Goal: Task Accomplishment & Management: Complete application form

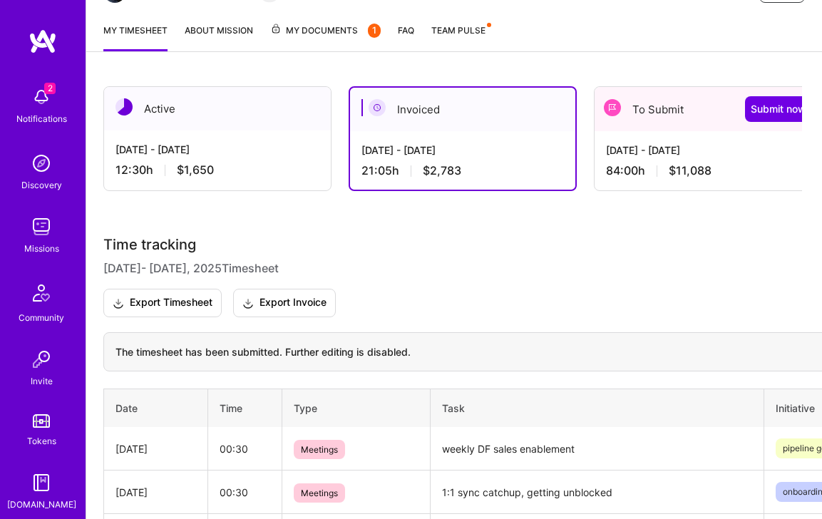
click at [205, 146] on div "[DATE] - [DATE]" at bounding box center [218, 149] width 204 height 15
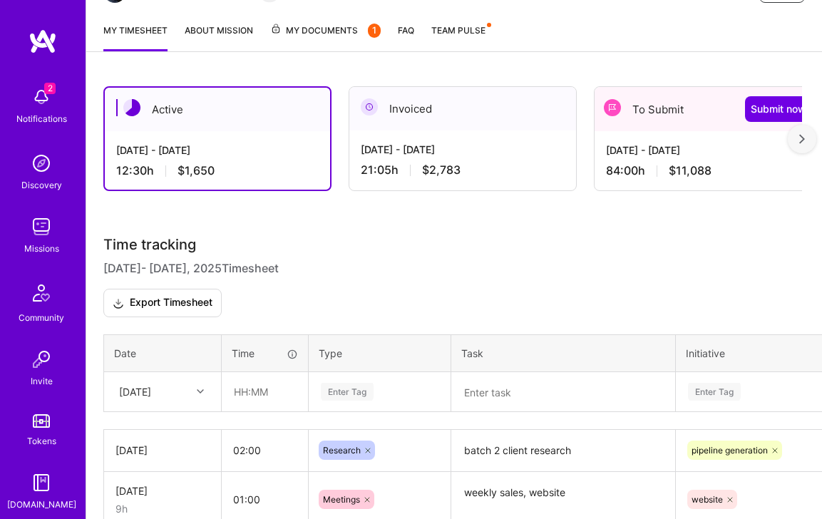
click at [29, 101] on img at bounding box center [41, 97] width 29 height 29
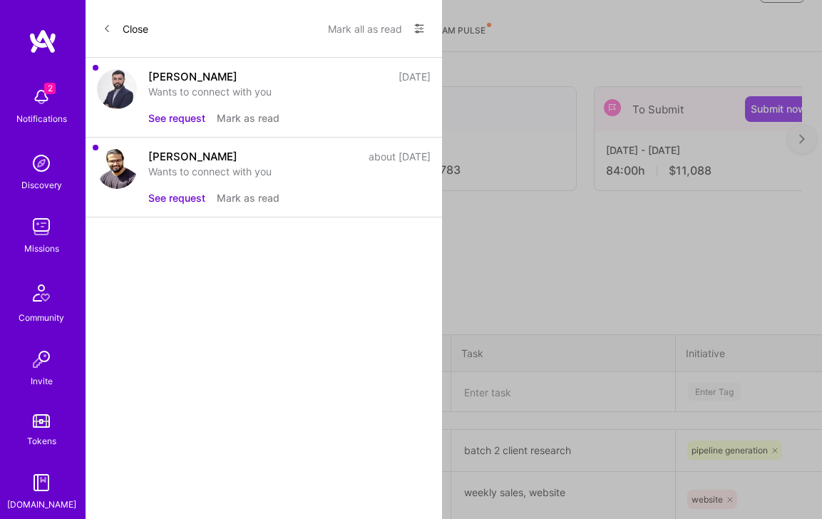
scroll to position [118, 0]
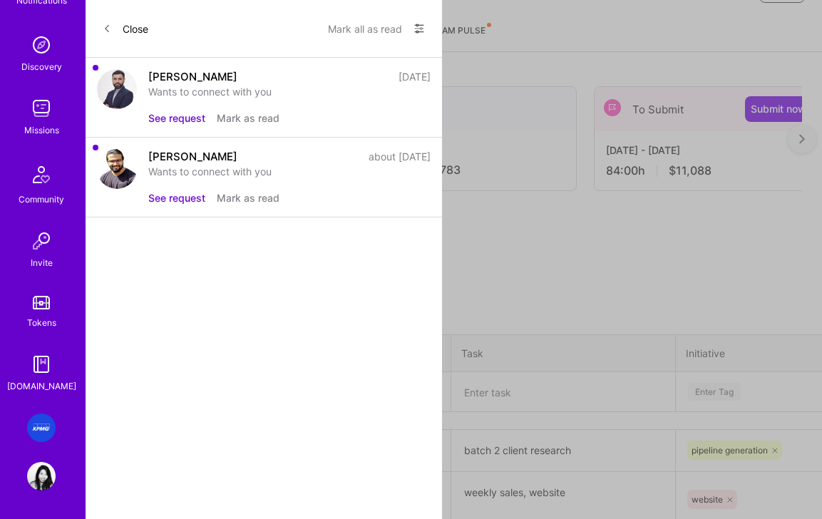
click at [43, 425] on img at bounding box center [41, 428] width 29 height 29
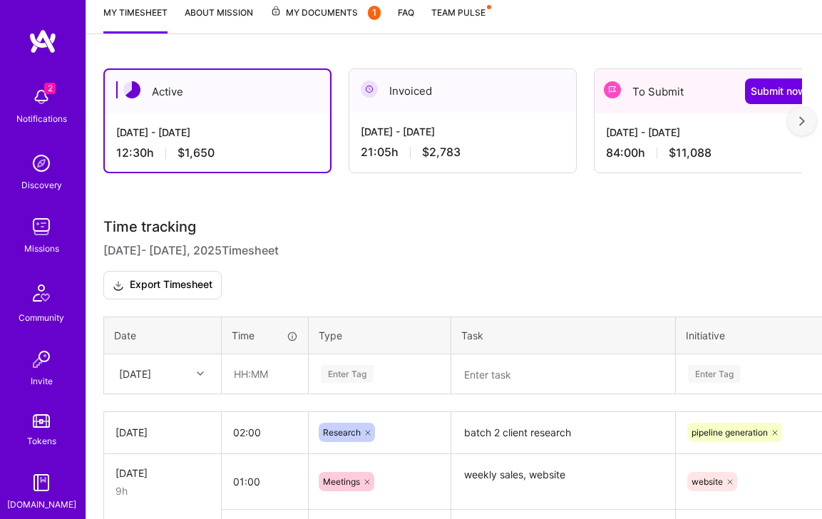
scroll to position [247, 0]
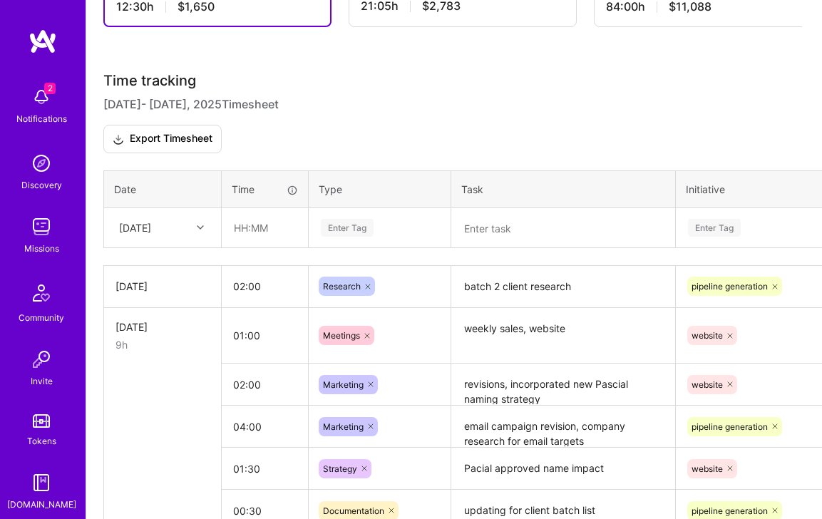
click at [718, 246] on div "Enter Tag" at bounding box center [807, 227] width 261 height 37
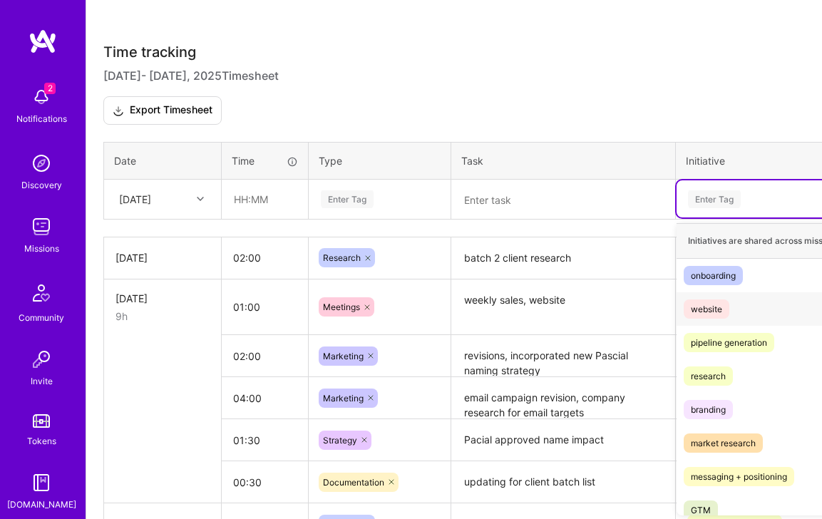
scroll to position [371, 0]
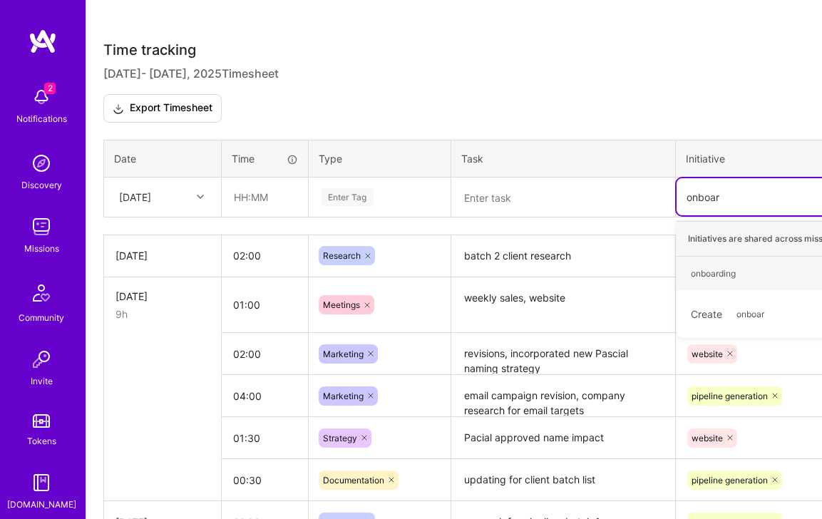
type input "onboard"
click at [718, 278] on div "onboarding" at bounding box center [713, 273] width 45 height 15
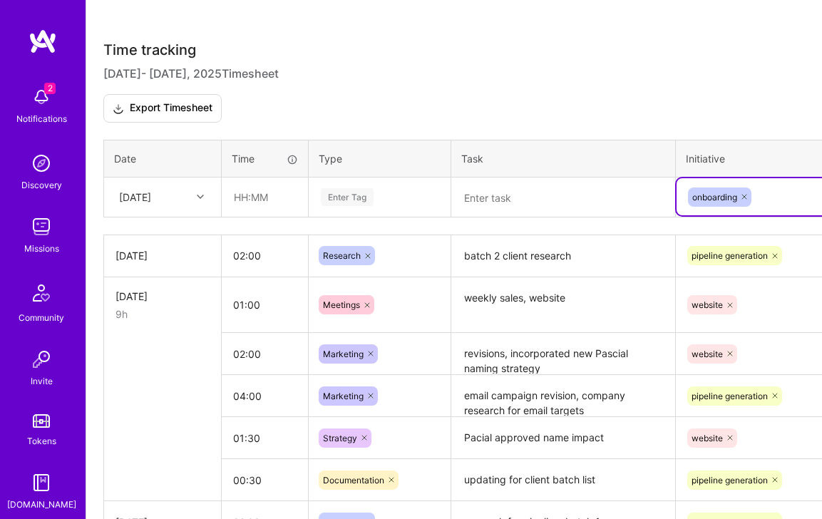
click at [362, 189] on div "Enter Tag" at bounding box center [347, 197] width 53 height 22
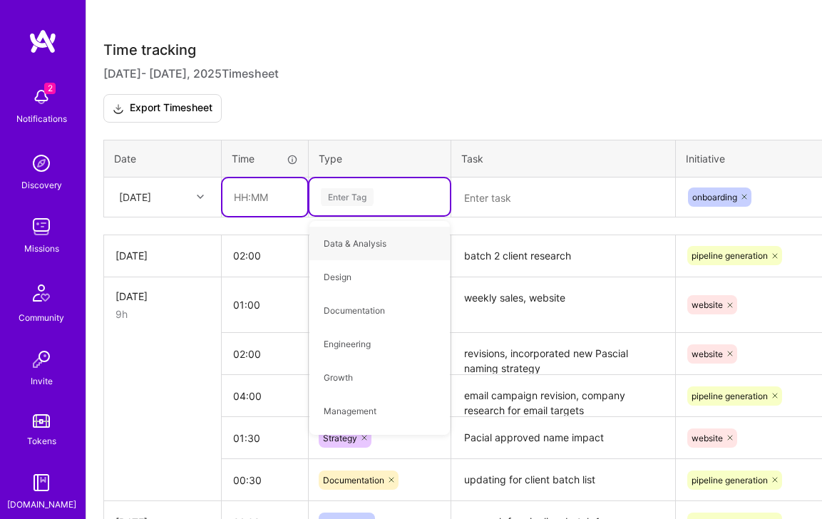
click at [260, 188] on input "text" at bounding box center [264, 197] width 85 height 38
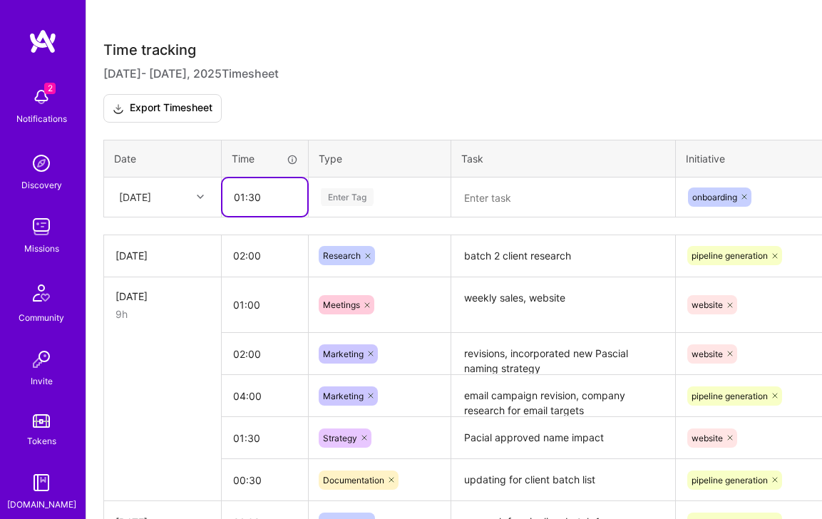
type input "01:30"
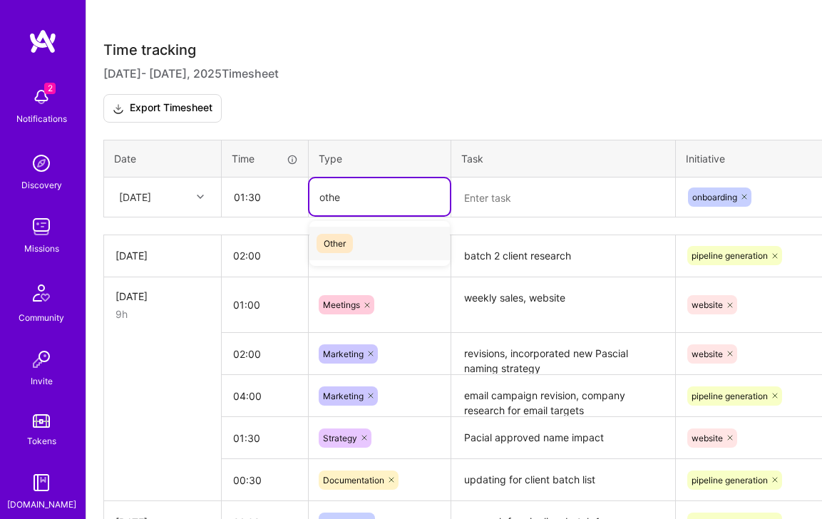
type input "other"
click at [345, 245] on span "Other" at bounding box center [335, 243] width 36 height 19
click at [484, 205] on textarea at bounding box center [563, 197] width 221 height 37
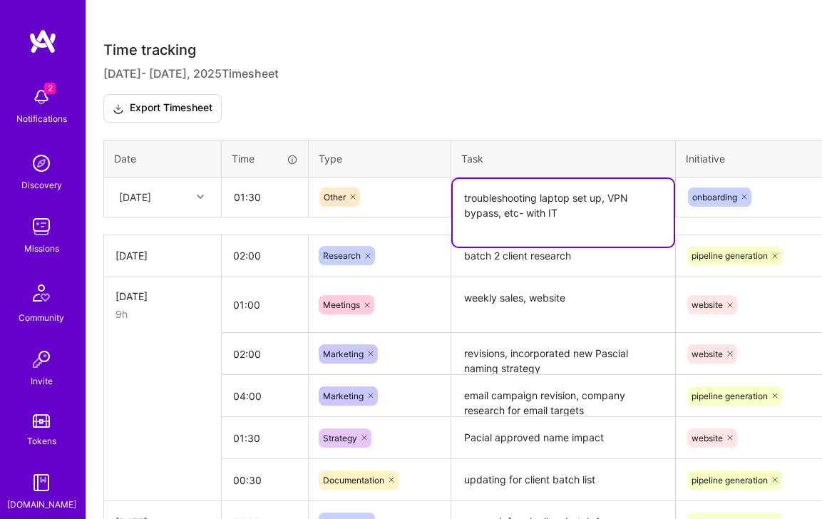
type textarea "troubleshooting laptop set up, VPN bypass, etc- with IT"
click at [583, 148] on th "Task" at bounding box center [563, 158] width 225 height 37
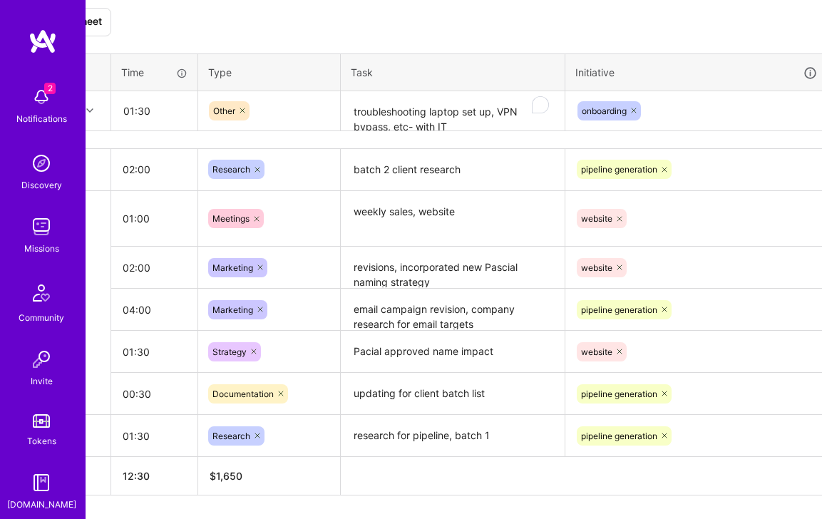
scroll to position [457, 165]
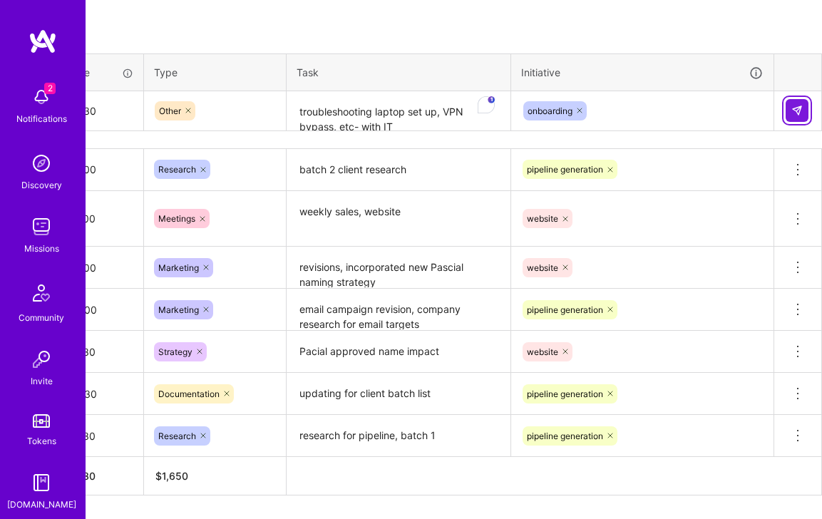
click at [799, 113] on img at bounding box center [797, 110] width 11 height 11
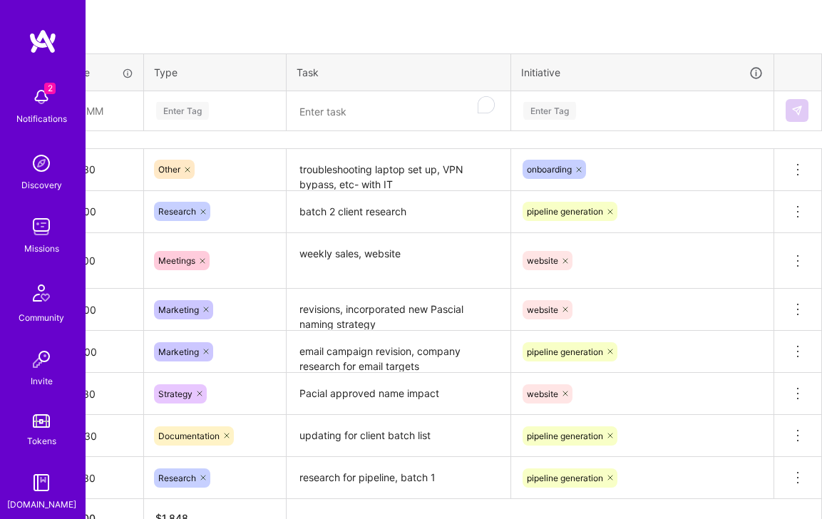
scroll to position [457, 0]
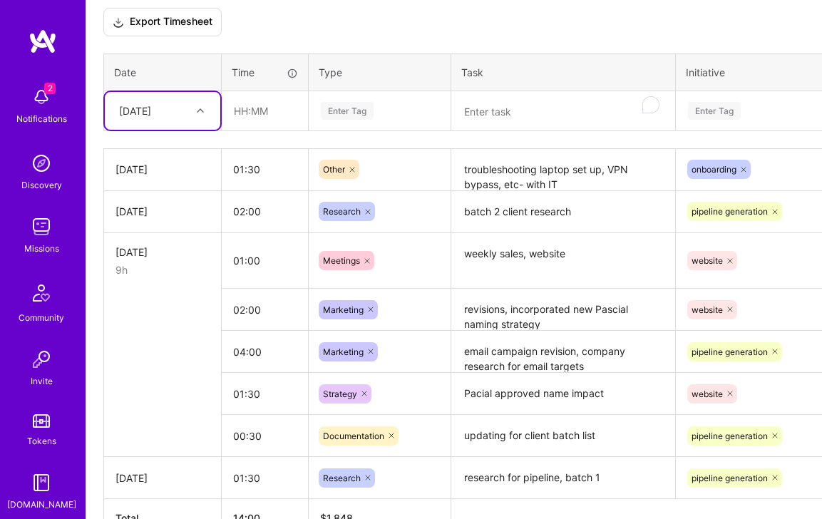
click at [182, 166] on div "[DATE]" at bounding box center [163, 169] width 94 height 15
click at [161, 123] on div "[DATE]" at bounding box center [163, 111] width 116 height 38
click at [160, 201] on div "[DATE]" at bounding box center [163, 204] width 116 height 26
click at [399, 114] on div "Enter Tag" at bounding box center [379, 111] width 121 height 18
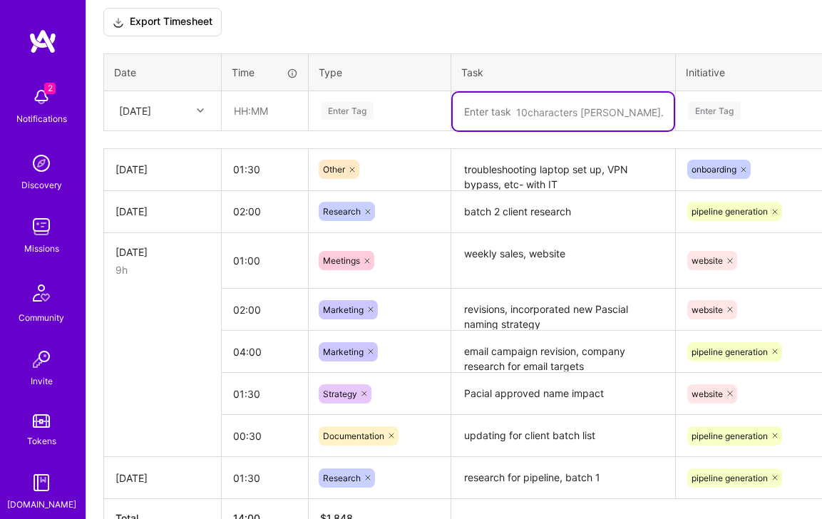
click at [525, 124] on textarea "To enrich screen reader interactions, please activate Accessibility in Grammarl…" at bounding box center [563, 112] width 221 height 38
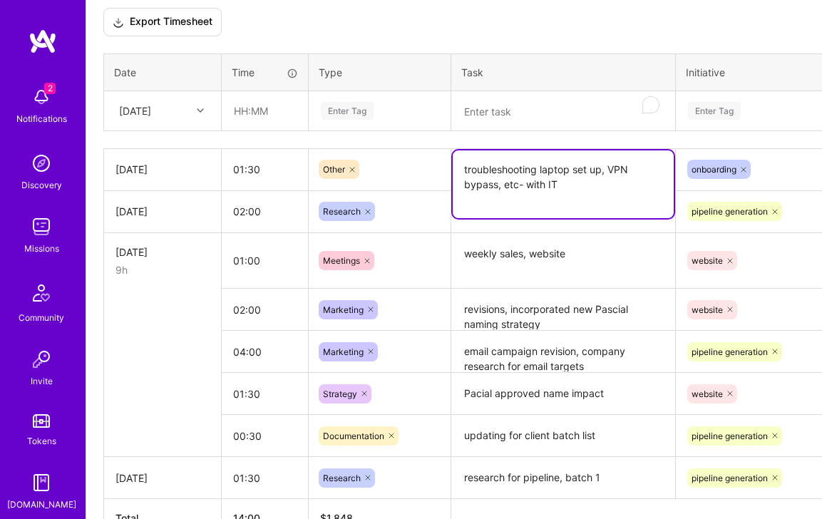
drag, startPoint x: 575, startPoint y: 186, endPoint x: 452, endPoint y: 169, distance: 124.5
click at [453, 169] on textarea "troubleshooting laptop set up, VPN bypass, etc- with IT" at bounding box center [563, 184] width 221 height 68
click at [486, 108] on textarea "To enrich screen reader interactions, please activate Accessibility in Grammarl…" at bounding box center [563, 112] width 221 height 38
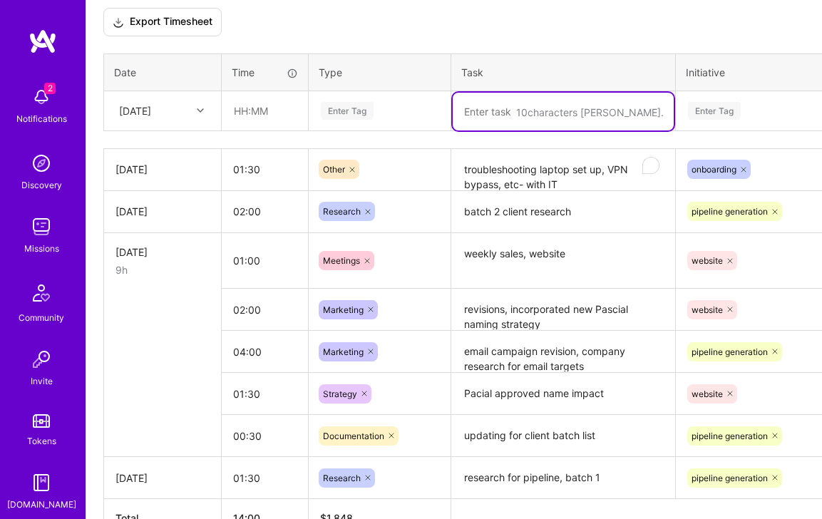
paste textarea "troubleshooting laptop set up, VPN bypass, etc- with IT"
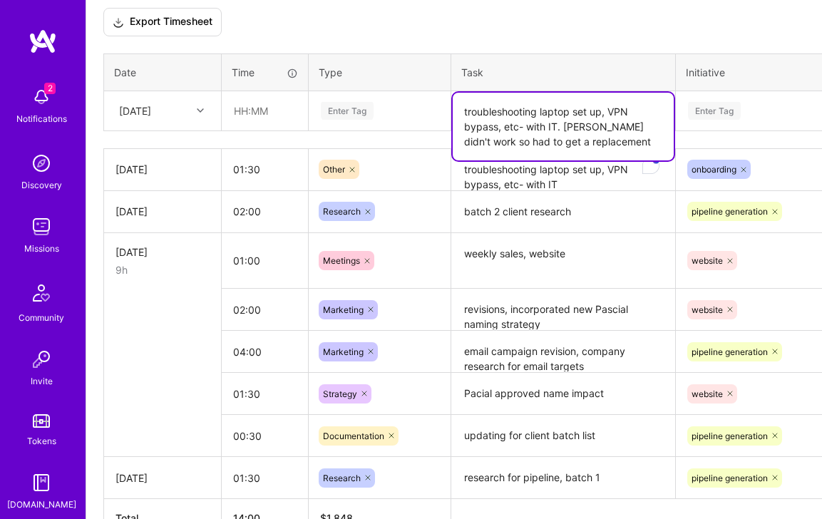
type textarea "troubleshooting laptop set up, VPN bypass, etc- with IT. [PERSON_NAME] didn't w…"
click at [716, 113] on div "Enter Tag" at bounding box center [714, 111] width 53 height 22
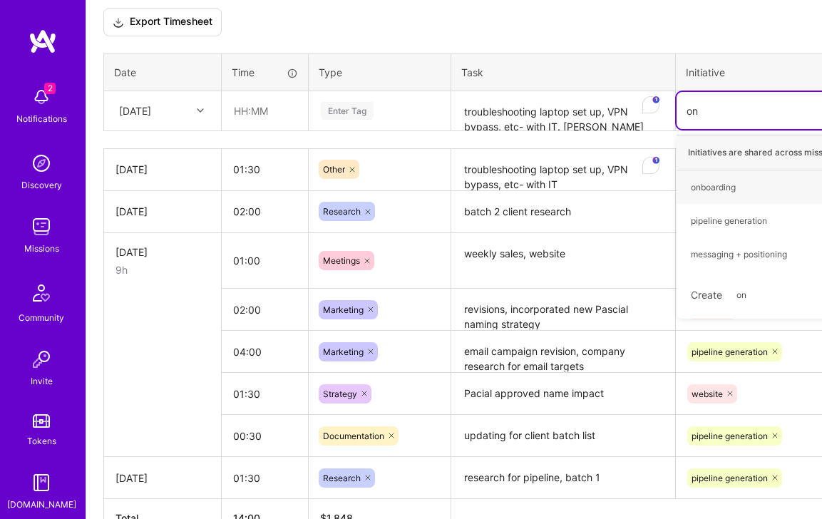
type input "onb"
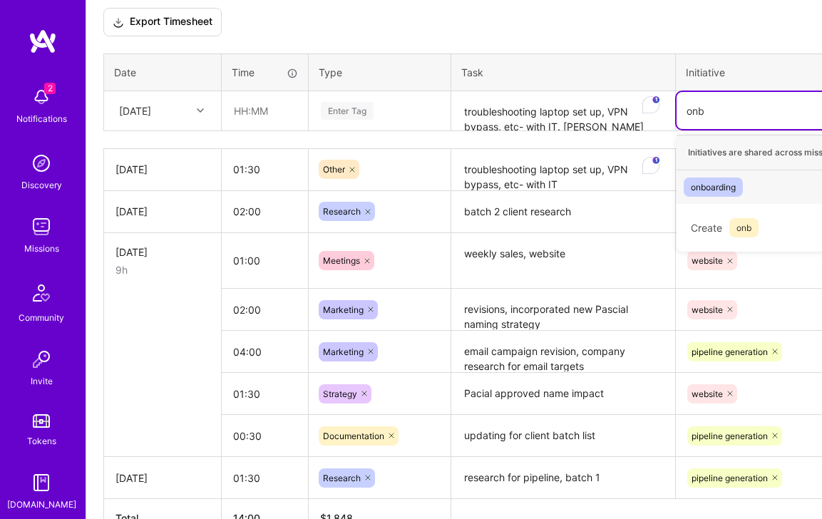
click at [709, 199] on div "onboarding Hide" at bounding box center [807, 187] width 261 height 34
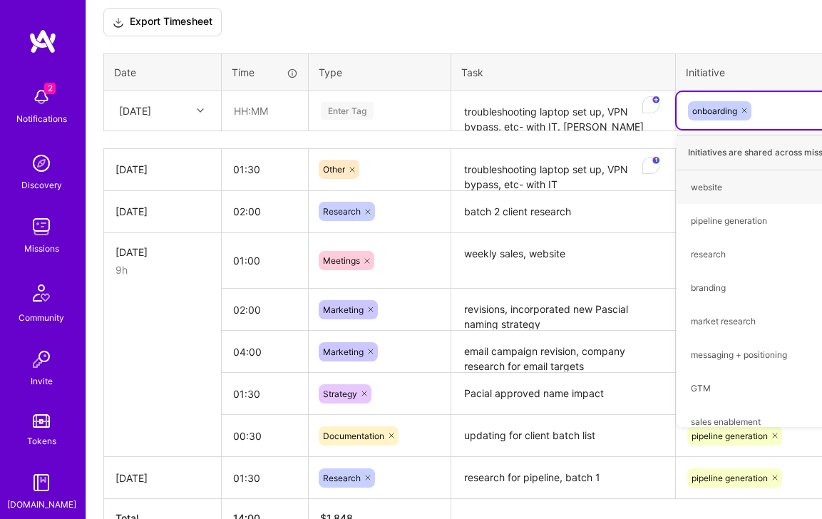
click at [365, 113] on div "Enter Tag" at bounding box center [347, 111] width 53 height 22
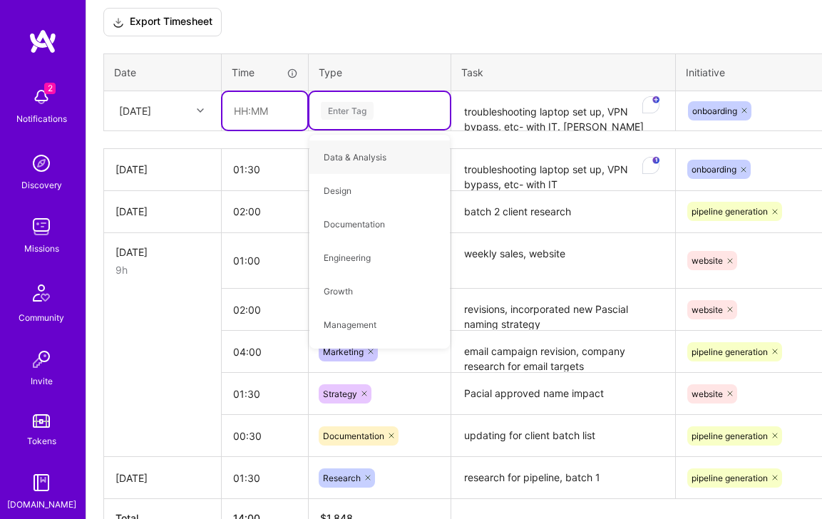
click at [269, 118] on input "text" at bounding box center [264, 111] width 85 height 38
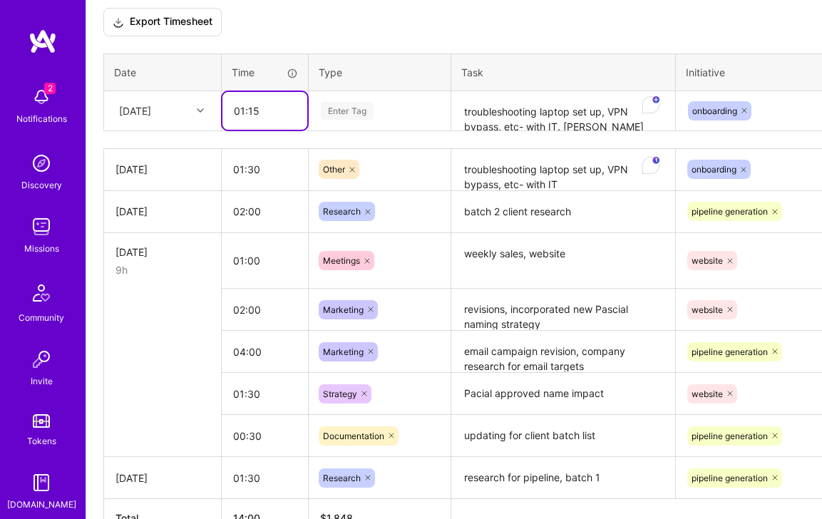
type input "01:15"
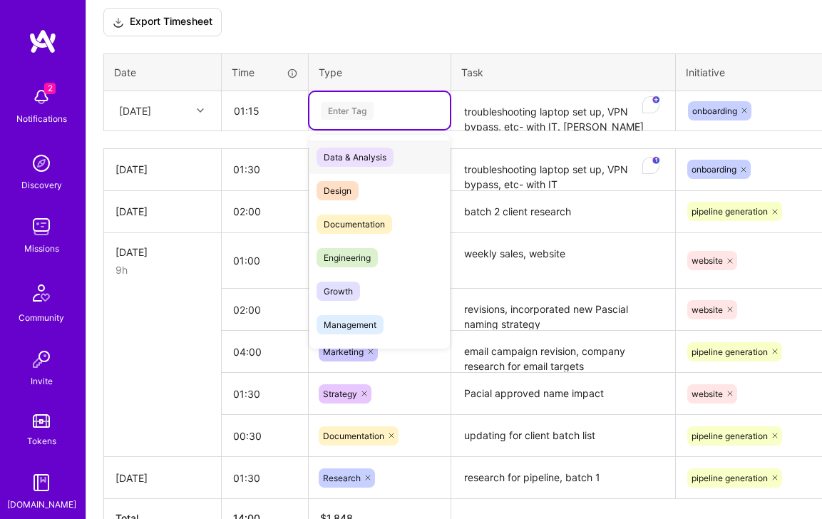
click at [383, 111] on div "Enter Tag" at bounding box center [379, 111] width 121 height 18
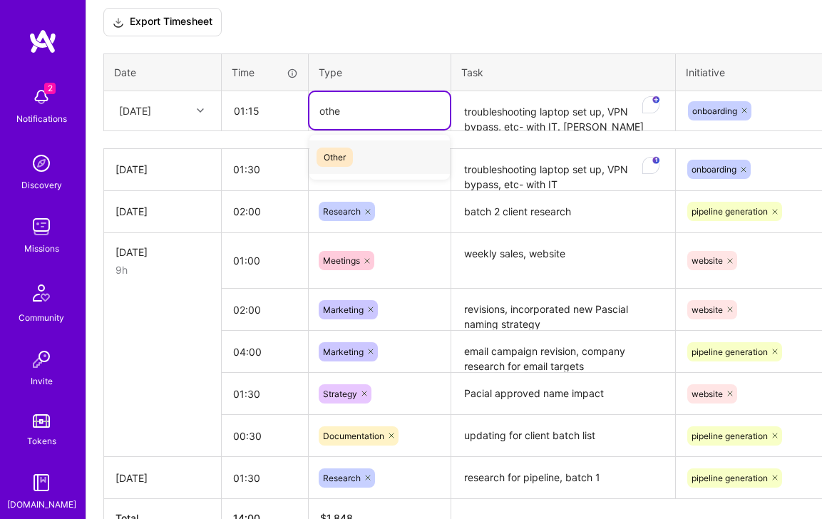
type input "other"
click at [608, 116] on textarea "troubleshooting laptop set up, VPN bypass, etc- with IT. [PERSON_NAME] didn't w…" at bounding box center [563, 112] width 221 height 38
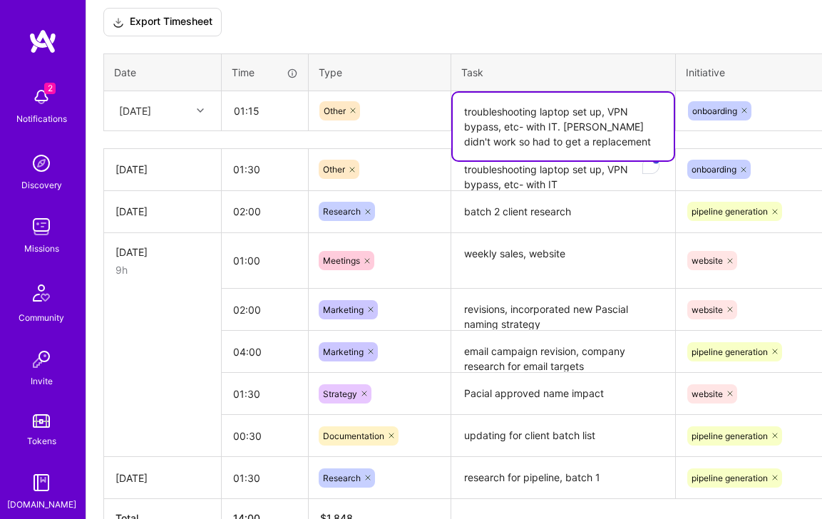
click at [608, 116] on textarea "troubleshooting laptop set up, VPN bypass, etc- with IT. [PERSON_NAME] didn't w…" at bounding box center [563, 127] width 221 height 68
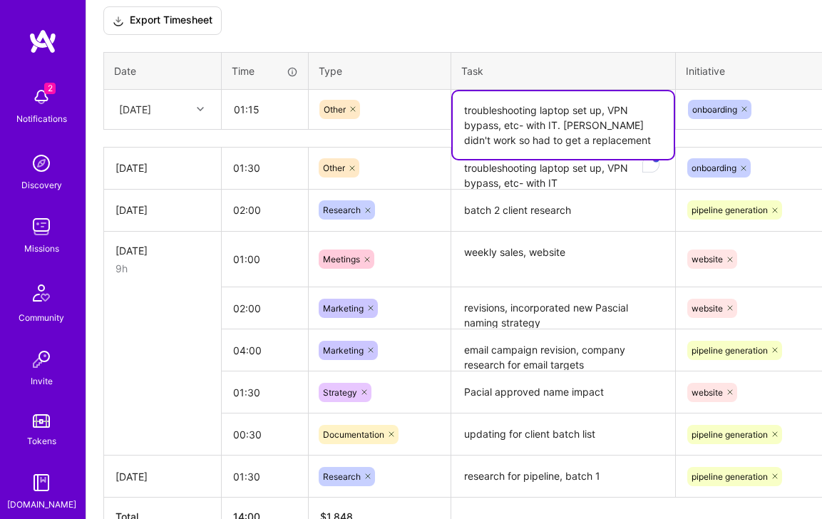
click at [608, 136] on textarea "troubleshooting laptop set up, VPN bypass, etc- with IT. [PERSON_NAME] didn't w…" at bounding box center [563, 125] width 221 height 68
type textarea "troubleshooting laptop set up, VPN bypass, etc- with IT. [PERSON_NAME] didn't w…"
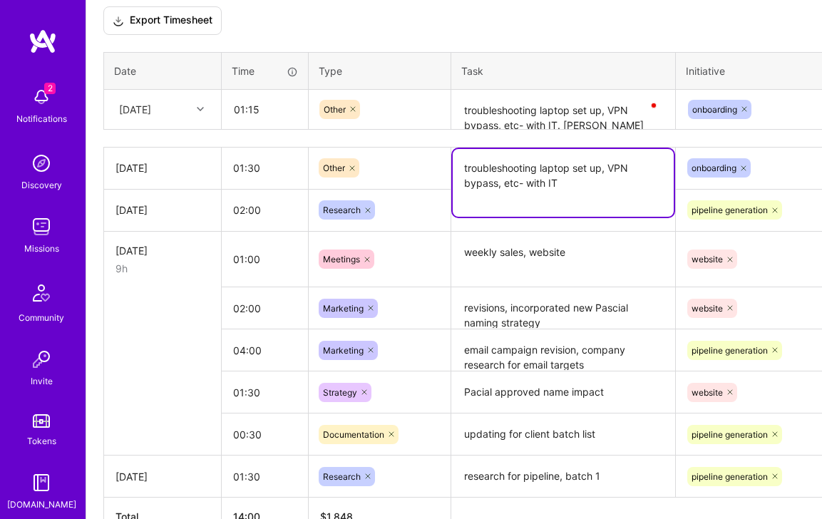
click at [563, 188] on textarea "troubleshooting laptop set up, VPN bypass, etc- with IT" at bounding box center [563, 183] width 221 height 68
click at [578, 166] on textarea "troubleshooting laptop set up, VPN bypass, etc- with IT" at bounding box center [563, 183] width 221 height 68
click at [574, 169] on textarea "troubleshooting laptop set up, VPN bypass, etc- with IT" at bounding box center [563, 183] width 221 height 68
type textarea "troubleshooting laptop #2set up, VPN bypass, etc- with IT"
click at [623, 255] on textarea "weekly sales, website" at bounding box center [563, 259] width 221 height 53
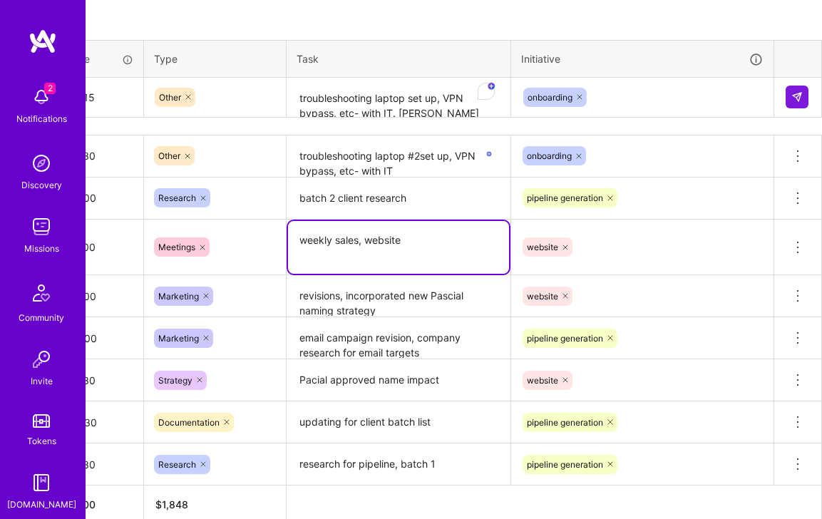
scroll to position [466, 165]
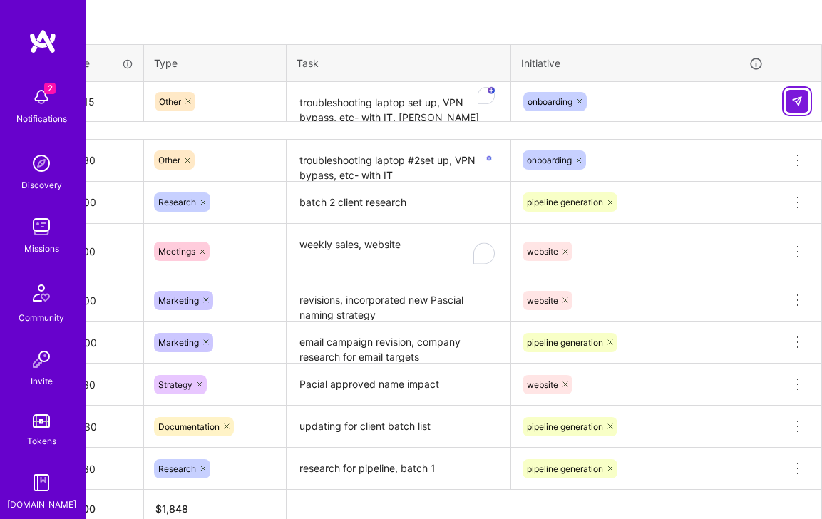
click at [801, 107] on img at bounding box center [797, 101] width 11 height 11
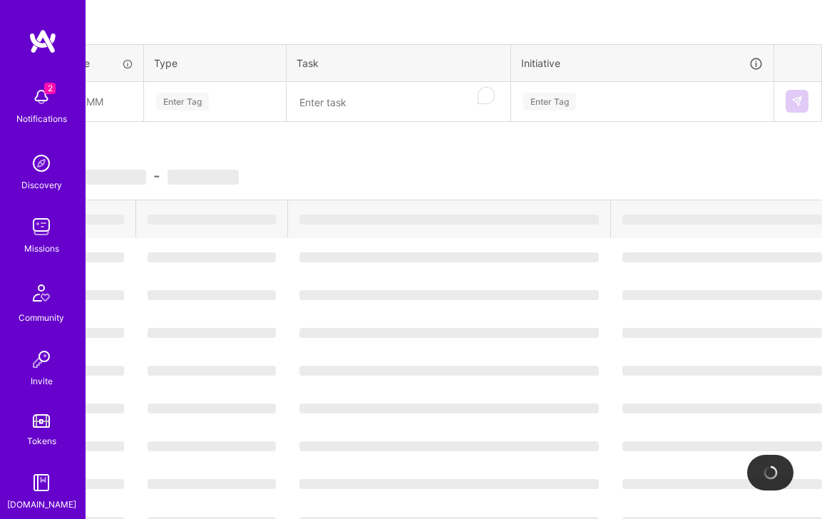
scroll to position [466, 0]
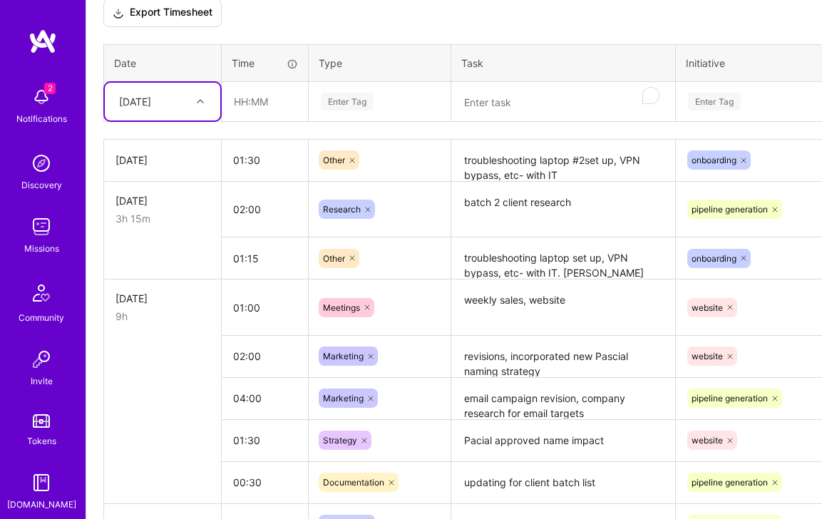
click at [189, 108] on div "[DATE]" at bounding box center [151, 102] width 79 height 24
click at [146, 200] on div "[DATE]" at bounding box center [163, 195] width 116 height 26
click at [255, 107] on input "text" at bounding box center [264, 102] width 85 height 38
click at [266, 104] on input "text" at bounding box center [264, 102] width 85 height 38
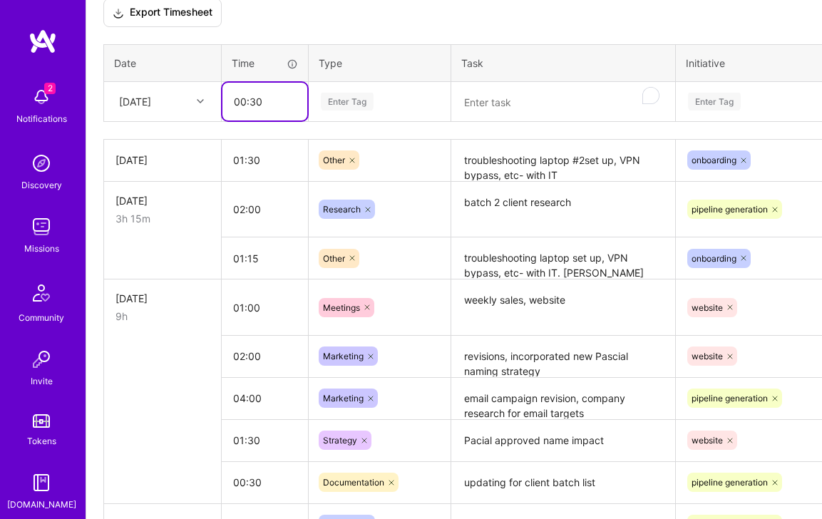
type input "00:30"
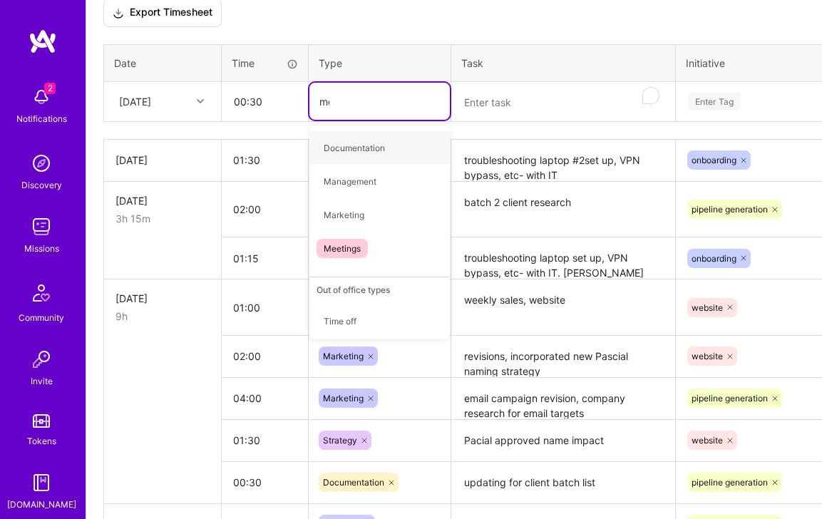
type input "mee"
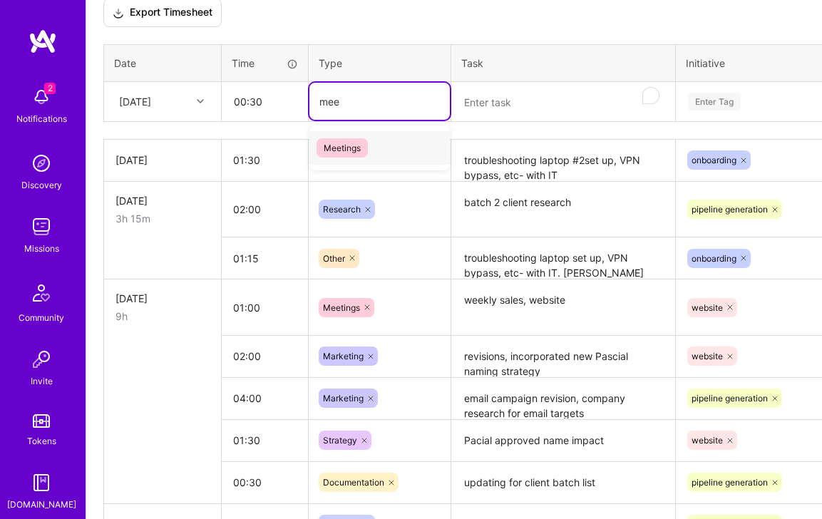
click at [333, 155] on span "Meetings" at bounding box center [342, 147] width 51 height 19
click at [508, 117] on textarea "To enrich screen reader interactions, please activate Accessibility in Grammarl…" at bounding box center [563, 102] width 221 height 38
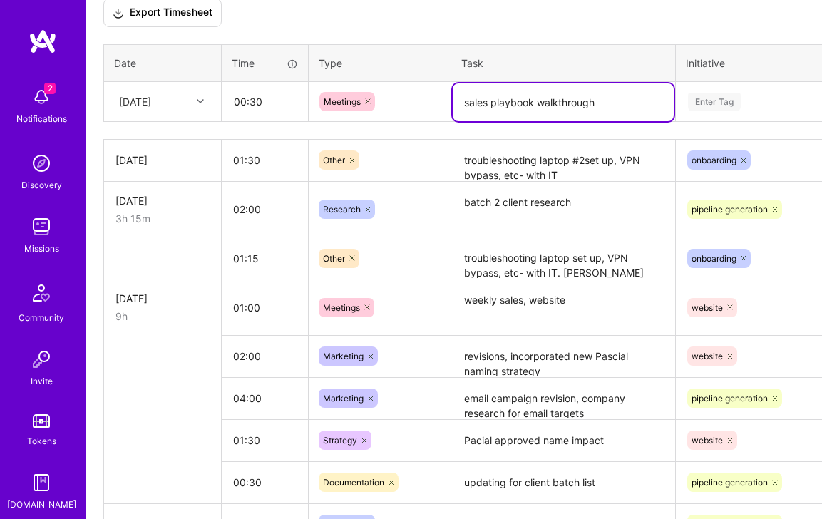
type textarea "sales playbook walkthrough"
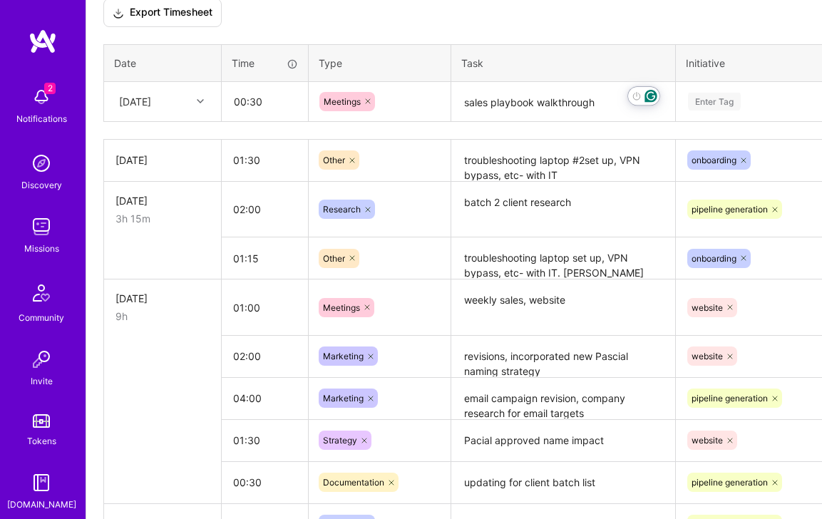
click at [703, 98] on div "Enter Tag" at bounding box center [714, 102] width 53 height 22
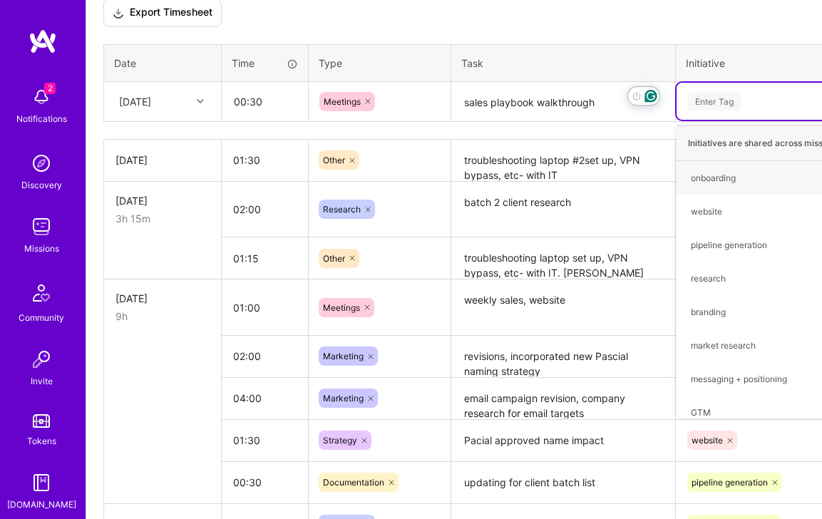
click at [706, 98] on div "Enter Tag" at bounding box center [714, 102] width 53 height 22
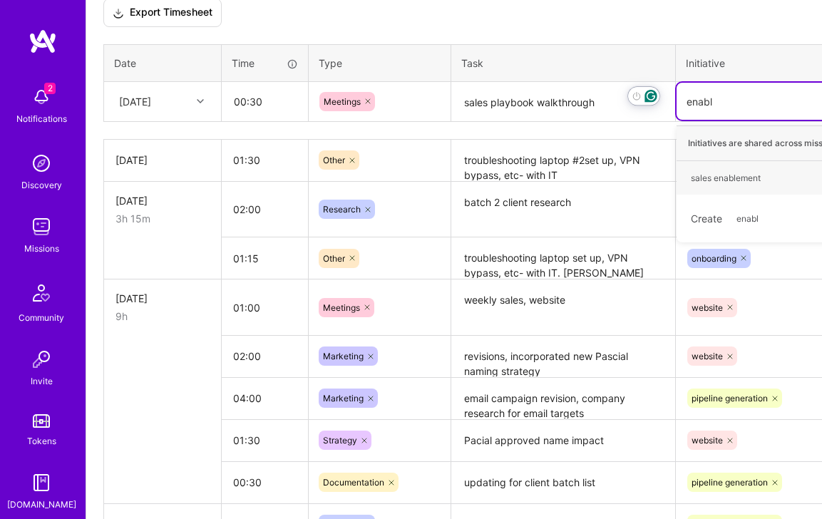
type input "enable"
click at [718, 183] on div "sales enablement" at bounding box center [726, 177] width 70 height 15
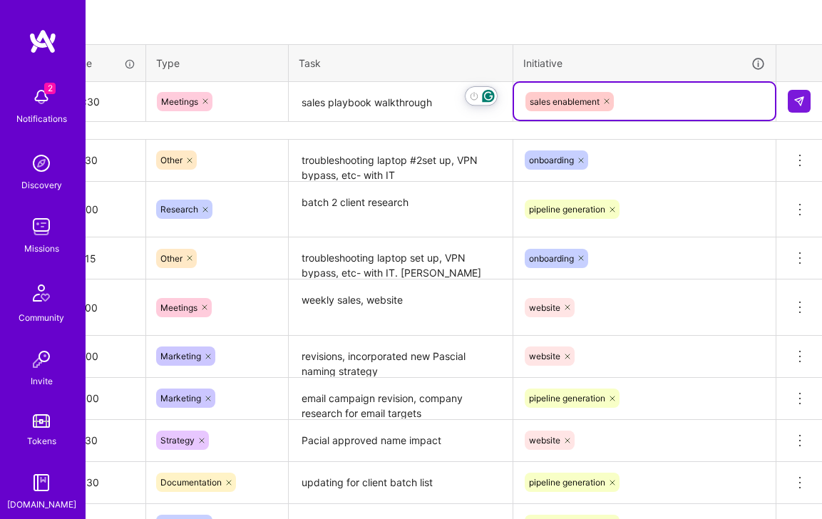
scroll to position [466, 165]
click at [798, 101] on img at bounding box center [797, 101] width 11 height 11
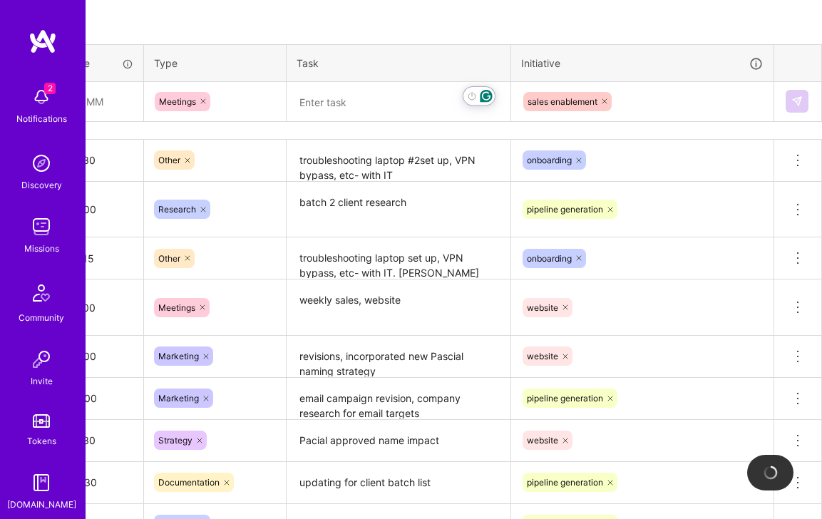
scroll to position [466, 0]
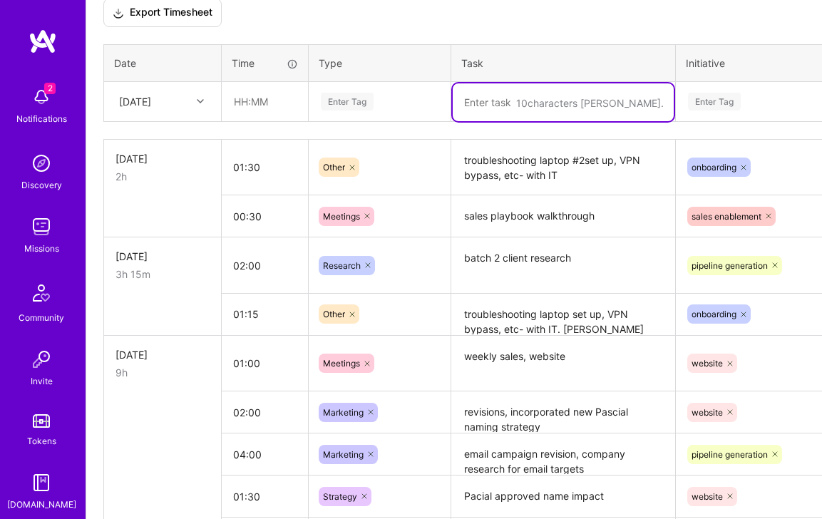
click at [498, 104] on textarea "To enrich screen reader interactions, please activate Accessibility in Grammarl…" at bounding box center [563, 102] width 221 height 38
type textarea "sales playbook"
click at [379, 97] on div "Enter Tag" at bounding box center [379, 102] width 121 height 18
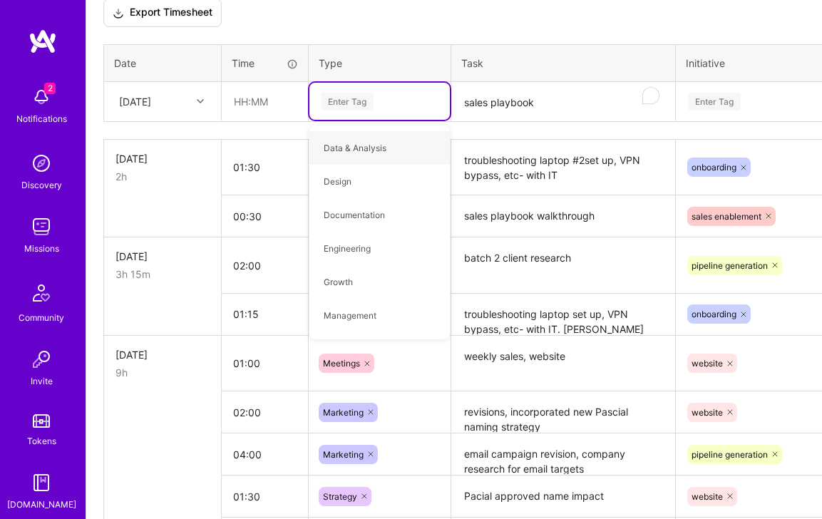
click at [379, 97] on div "Enter Tag" at bounding box center [379, 102] width 121 height 18
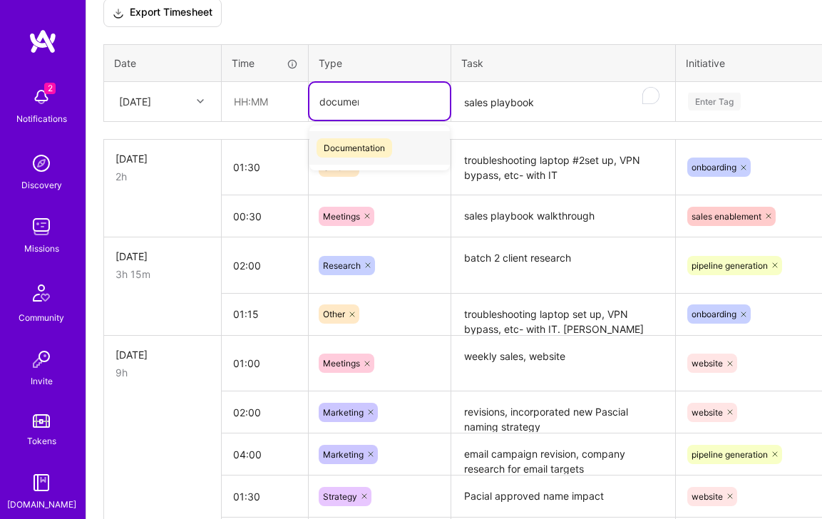
type input "document"
click at [384, 153] on span "Documentation" at bounding box center [355, 147] width 76 height 19
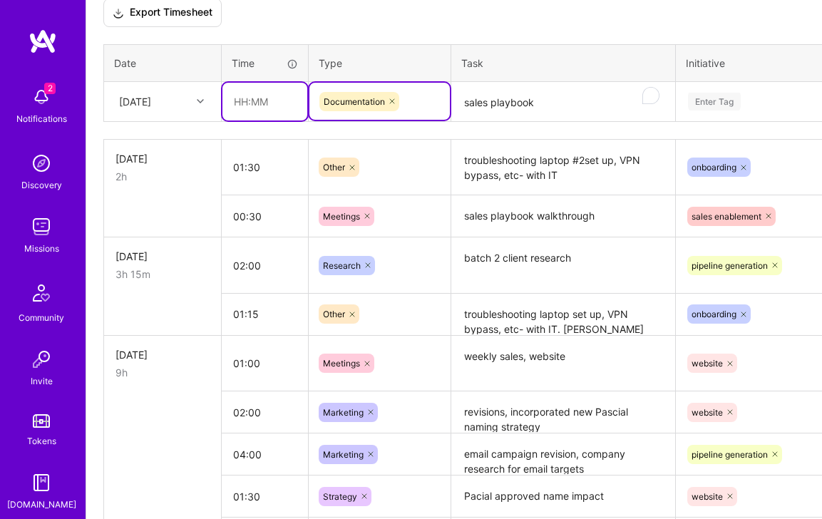
click at [242, 111] on input "text" at bounding box center [264, 102] width 85 height 38
type input "01:30"
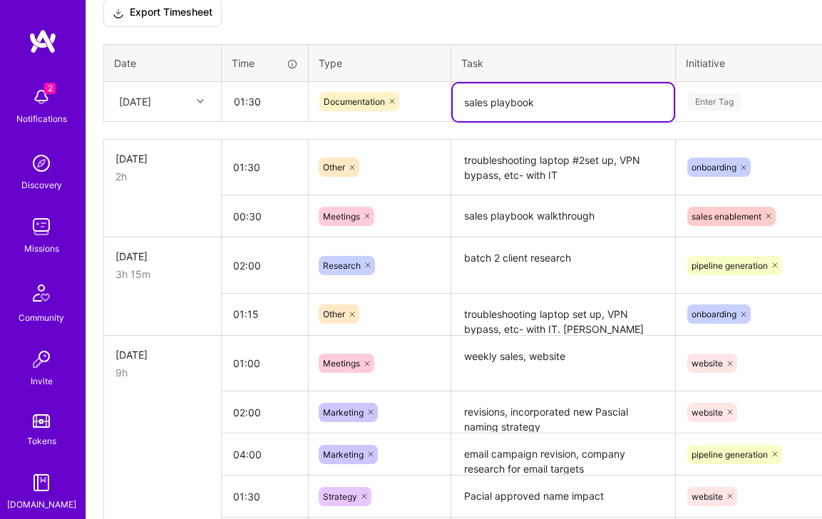
click at [574, 106] on textarea "sales playbook" at bounding box center [563, 102] width 221 height 38
type textarea "sales playbook write up, edits"
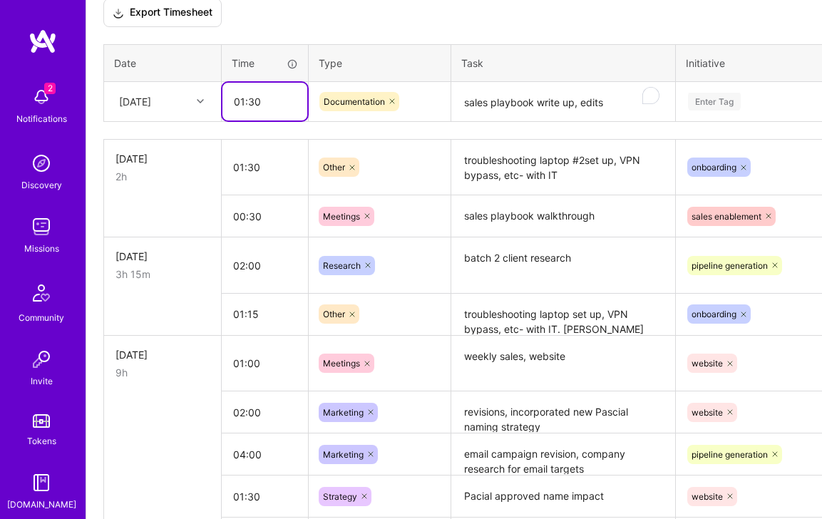
drag, startPoint x: 282, startPoint y: 101, endPoint x: 176, endPoint y: 97, distance: 105.6
click at [176, 97] on tr "[DATE] 01:30 Documentation sales playbook write up, edits Enter Tag" at bounding box center [545, 101] width 883 height 40
type input "02:00"
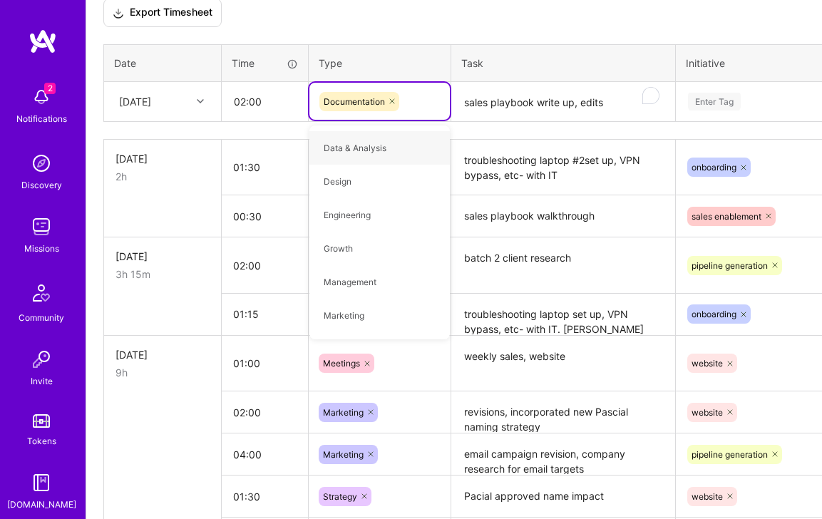
click at [731, 107] on div "Enter Tag" at bounding box center [714, 102] width 53 height 22
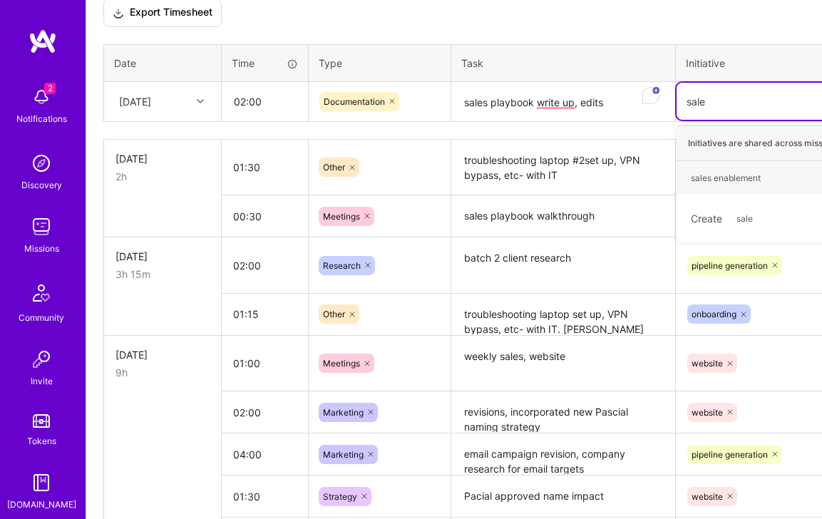
type input "sales"
click at [726, 179] on div "sales enablement" at bounding box center [726, 177] width 70 height 15
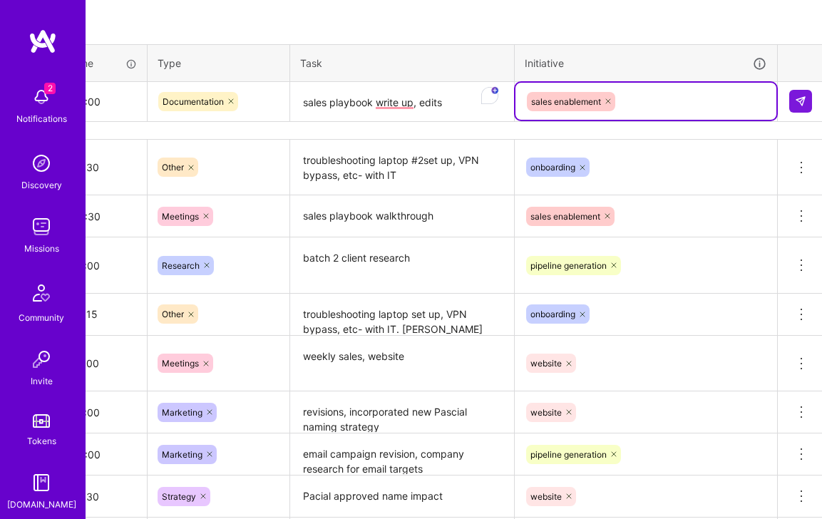
scroll to position [466, 165]
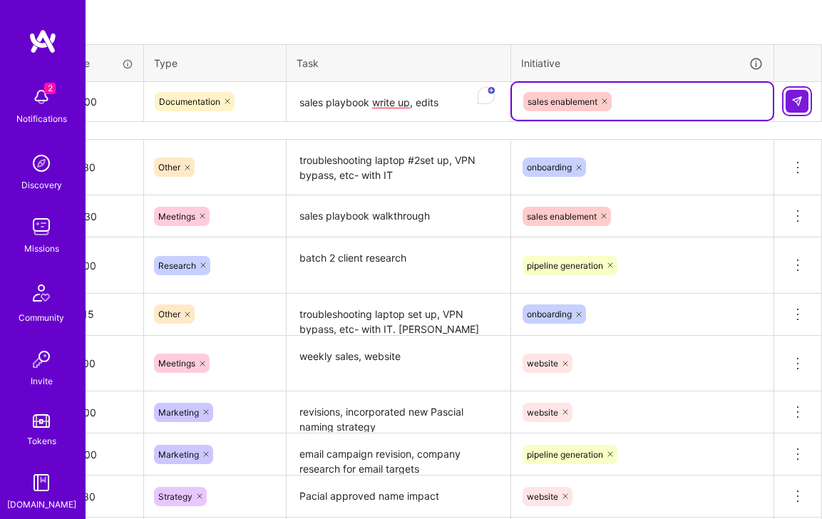
click at [796, 108] on button at bounding box center [797, 101] width 23 height 23
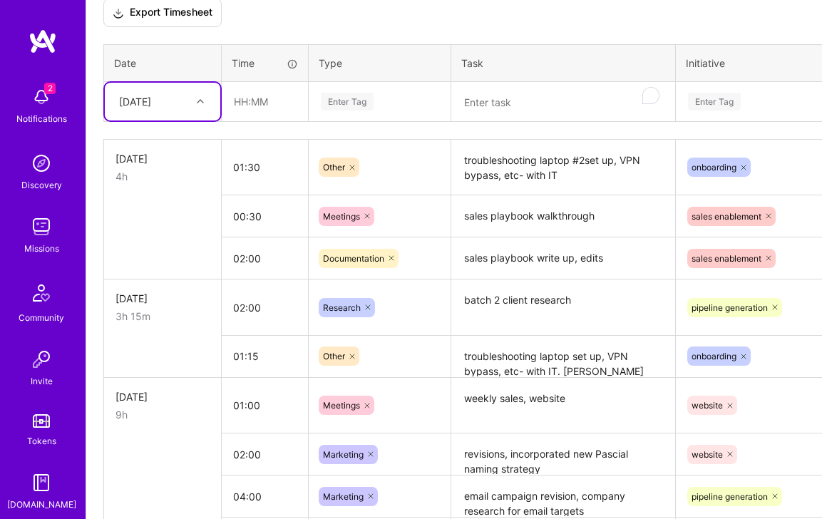
scroll to position [492, 0]
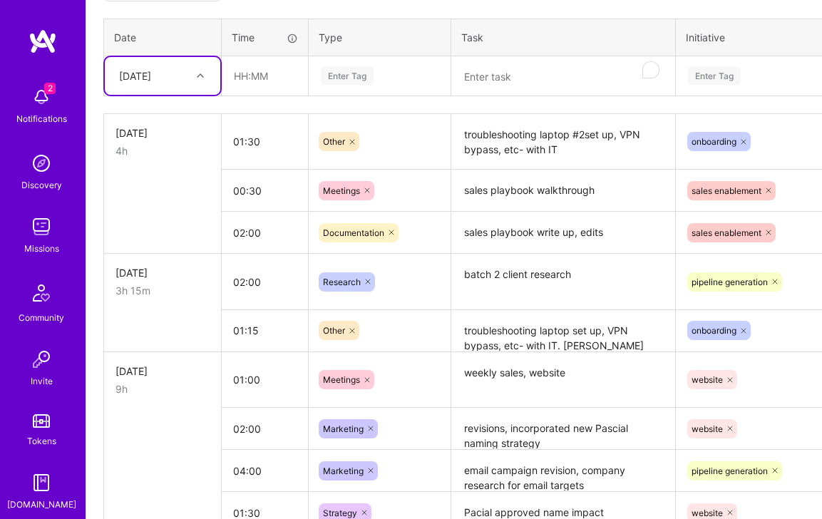
click at [478, 71] on textarea "To enrich screen reader interactions, please activate Accessibility in Grammarl…" at bounding box center [563, 77] width 221 height 38
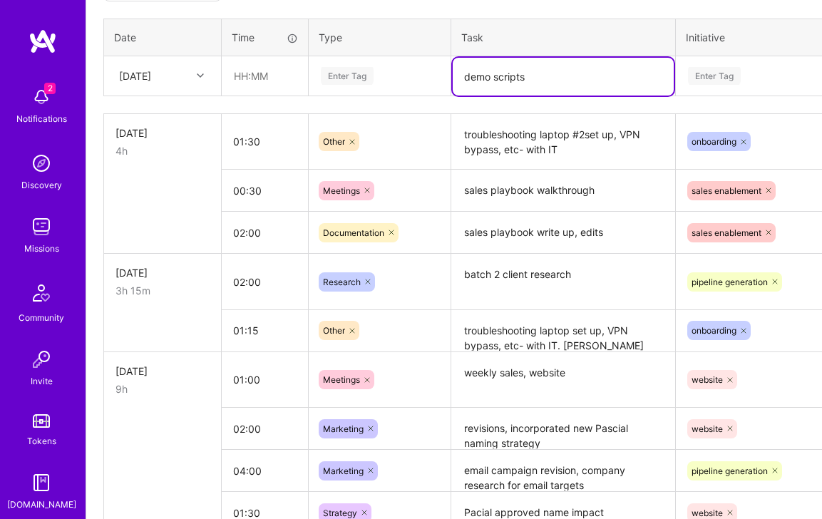
type textarea "demo scripts"
click at [277, 82] on input "text" at bounding box center [264, 76] width 85 height 38
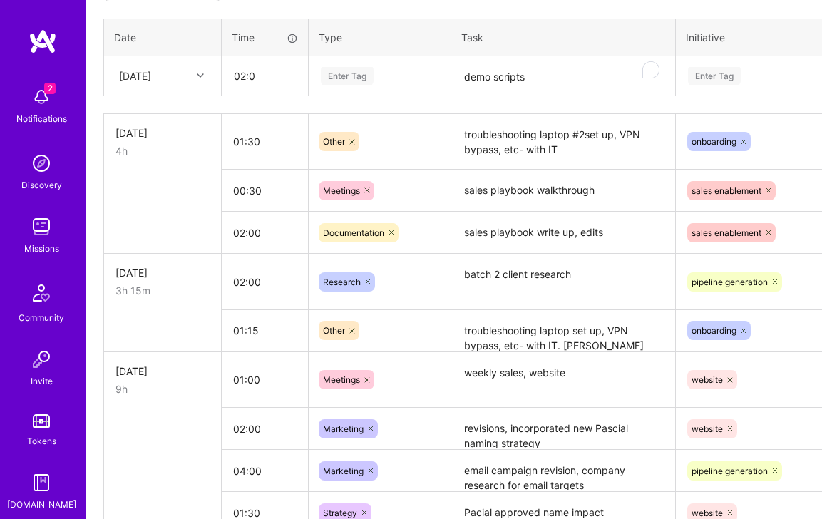
type input "02:00"
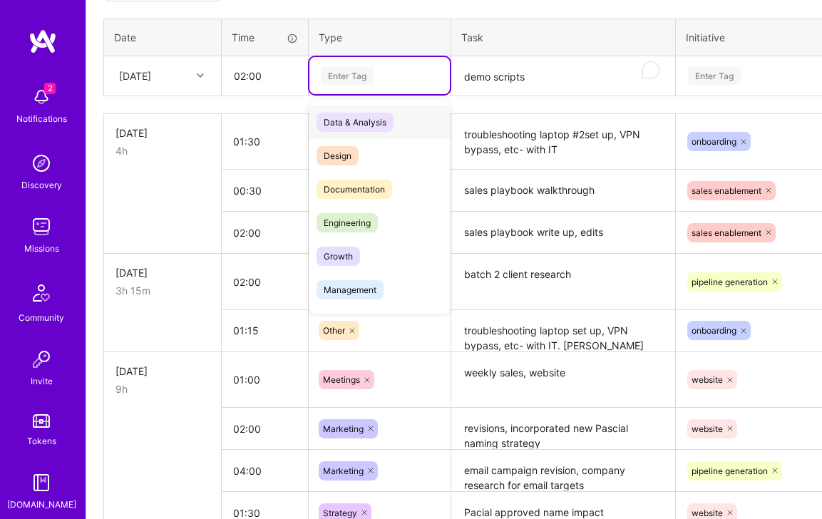
click at [361, 77] on div "Enter Tag" at bounding box center [347, 76] width 53 height 22
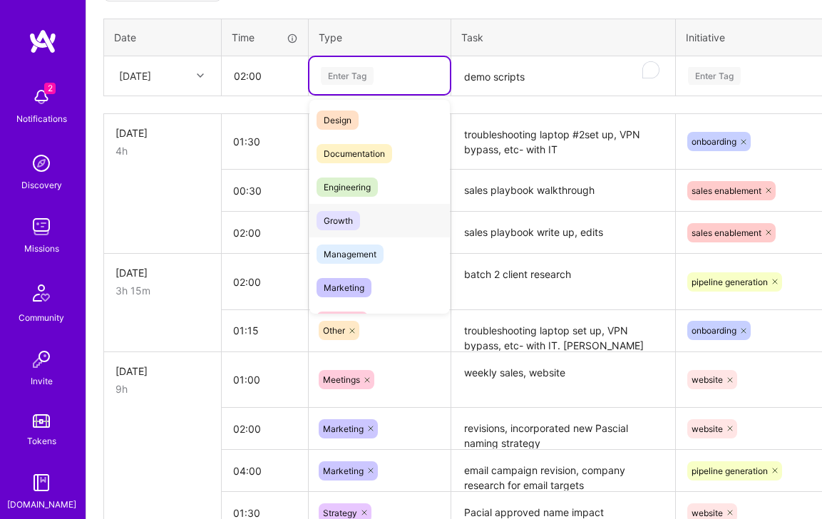
scroll to position [12, 0]
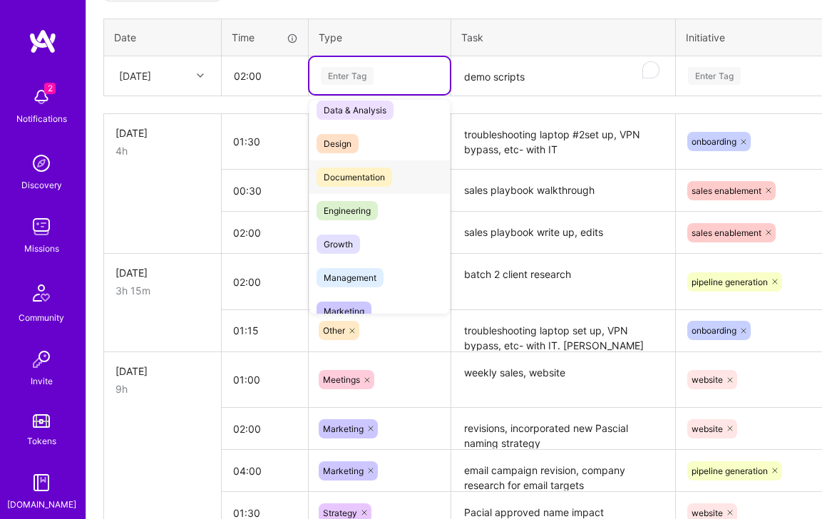
click at [364, 177] on span "Documentation" at bounding box center [355, 177] width 76 height 19
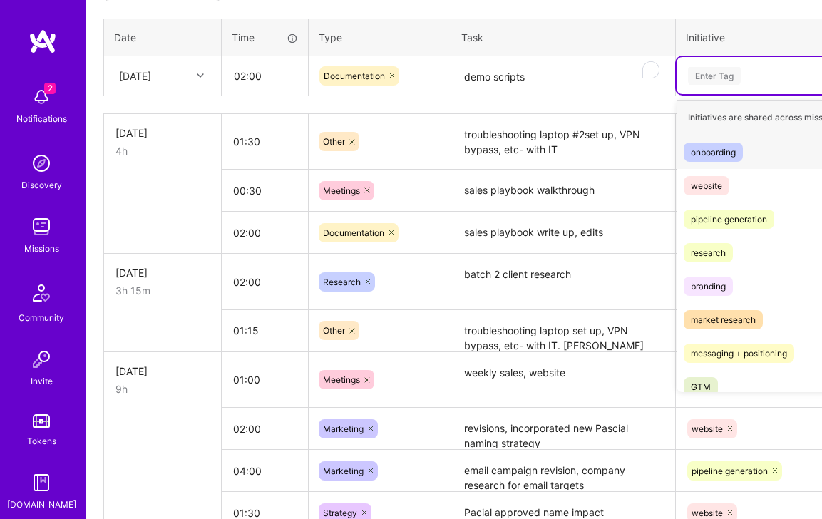
click at [739, 75] on div "Enter Tag" at bounding box center [714, 76] width 53 height 22
click at [735, 215] on div "pipeline generation" at bounding box center [729, 219] width 76 height 15
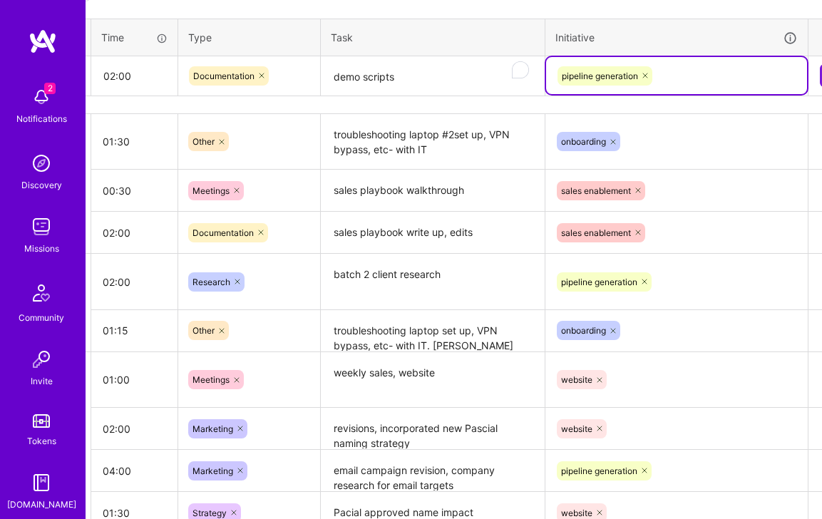
scroll to position [492, 165]
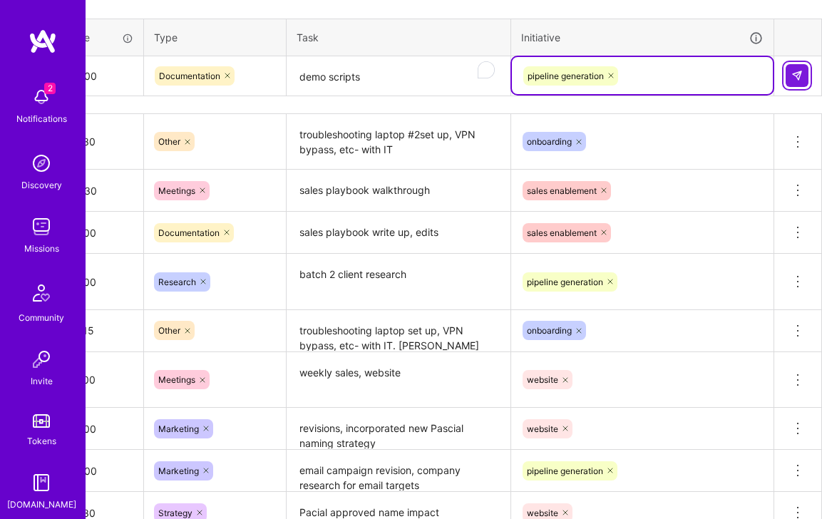
click at [797, 83] on button at bounding box center [797, 75] width 23 height 23
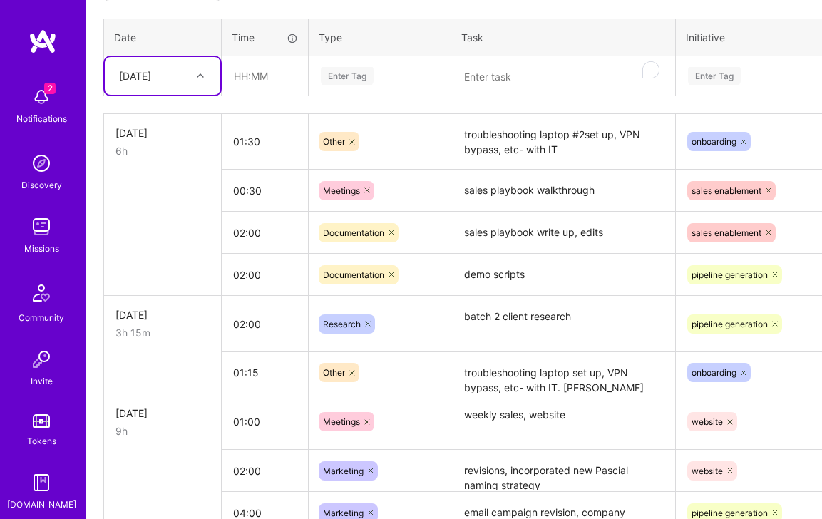
scroll to position [0, 0]
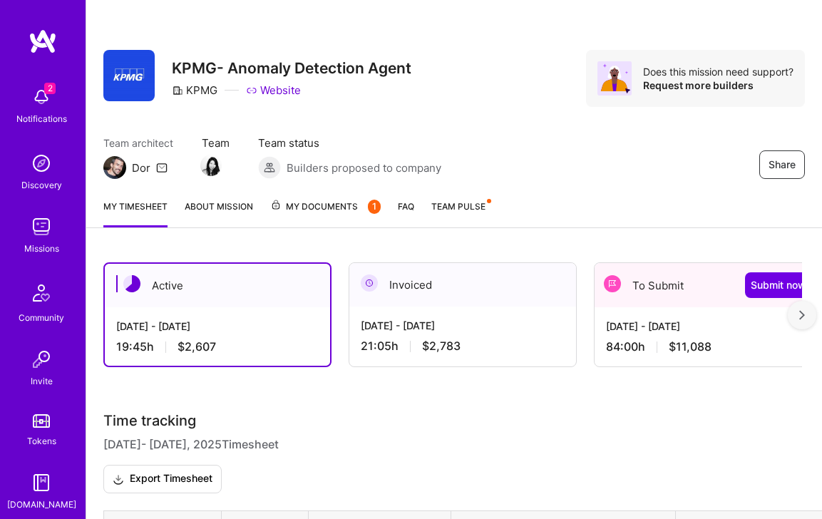
click at [37, 98] on img at bounding box center [41, 97] width 29 height 29
